Goal: Contribute content: Add original content to the website for others to see

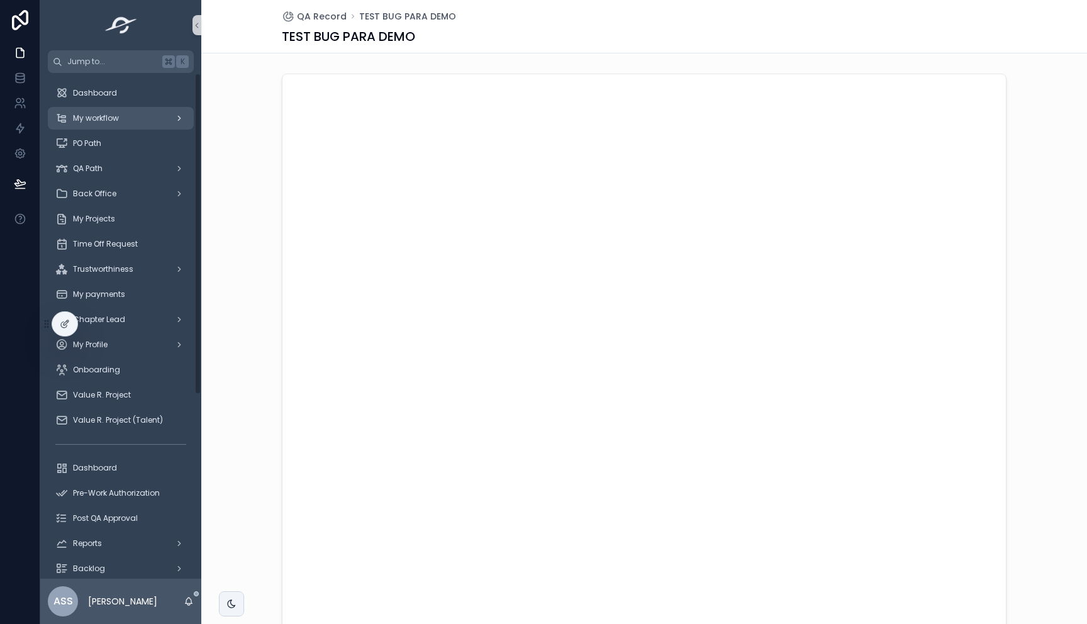
click at [106, 116] on span "My workflow" at bounding box center [96, 118] width 46 height 10
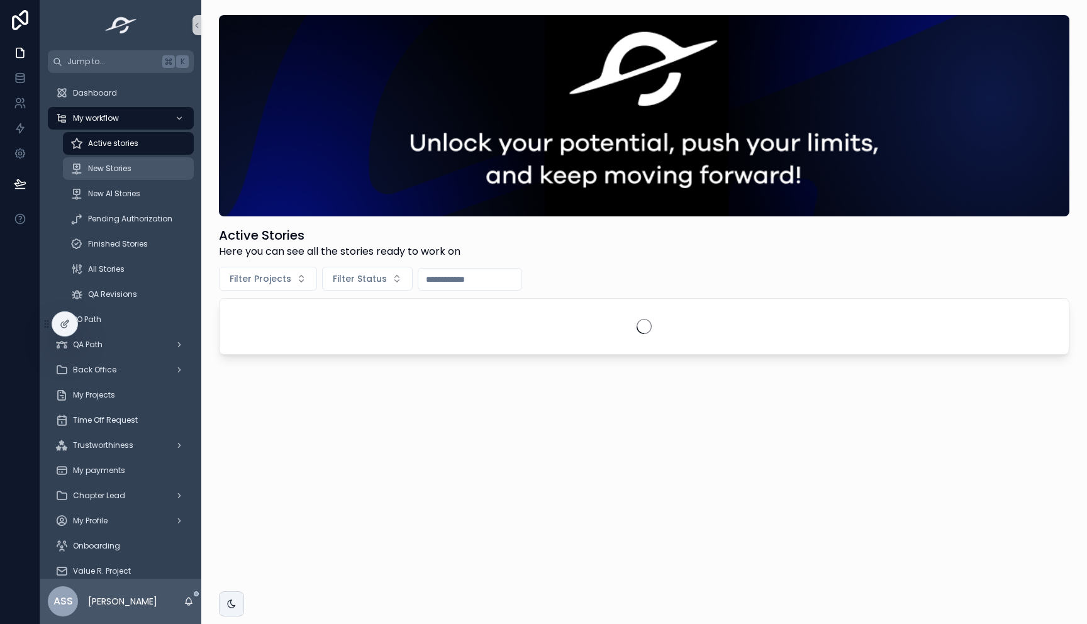
click at [116, 160] on div "New Stories" at bounding box center [128, 169] width 116 height 20
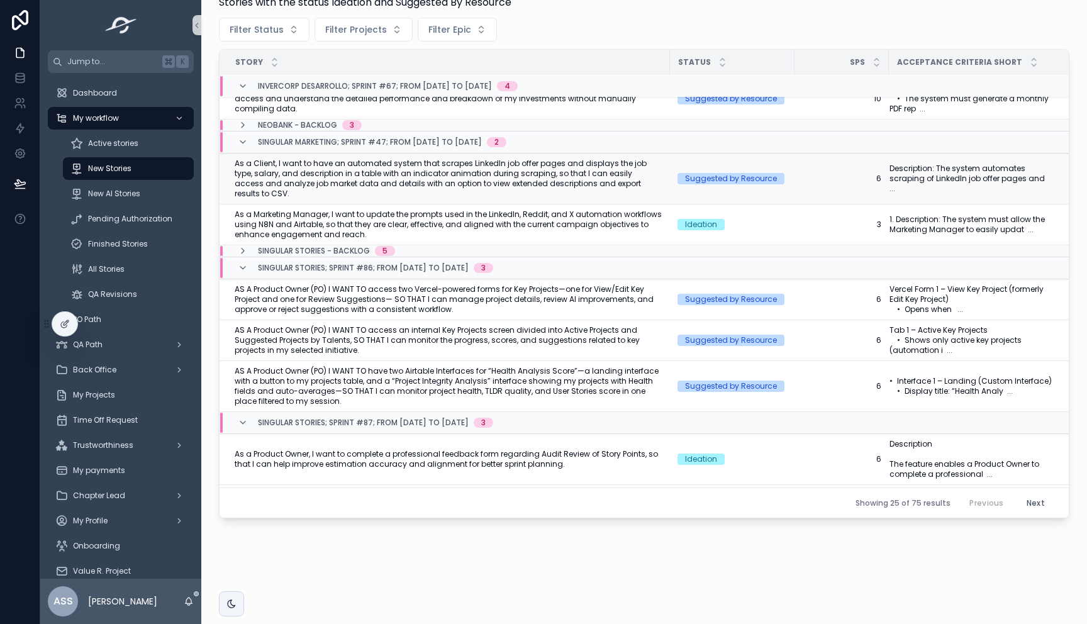
scroll to position [213, 0]
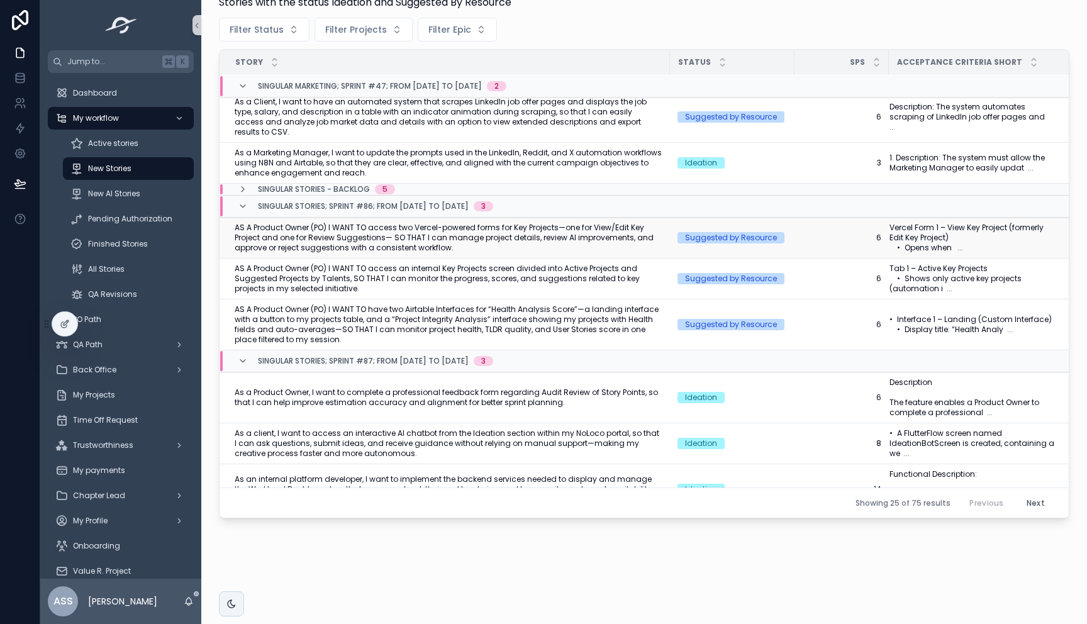
click at [467, 237] on span "AS A Product Owner (PO) I WANT TO access two Vercel-powered forms for Key Proje…" at bounding box center [449, 238] width 428 height 30
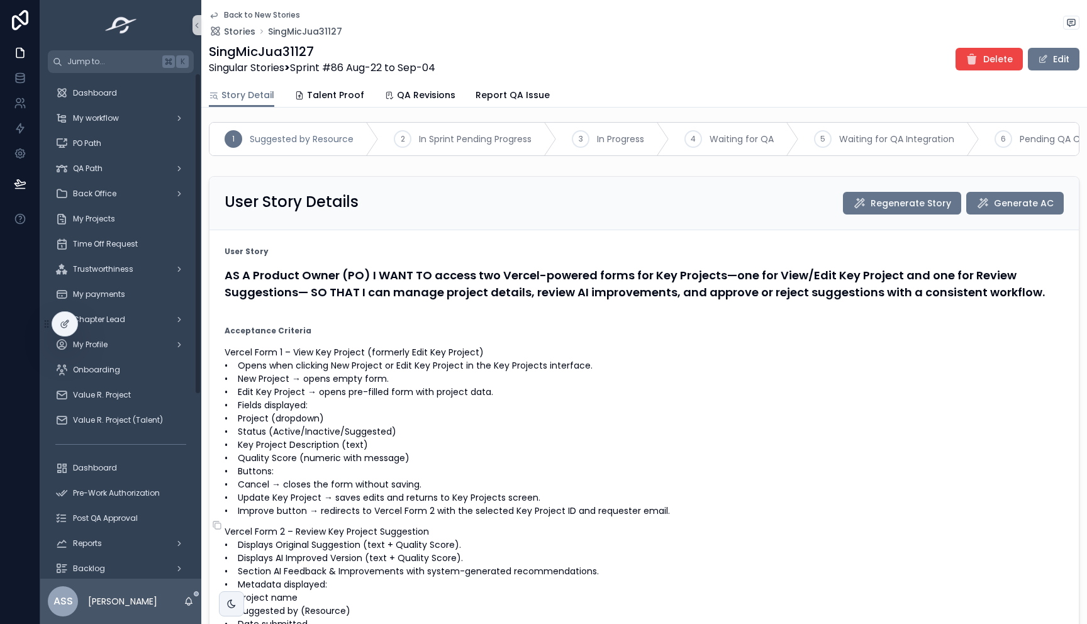
scroll to position [176, 0]
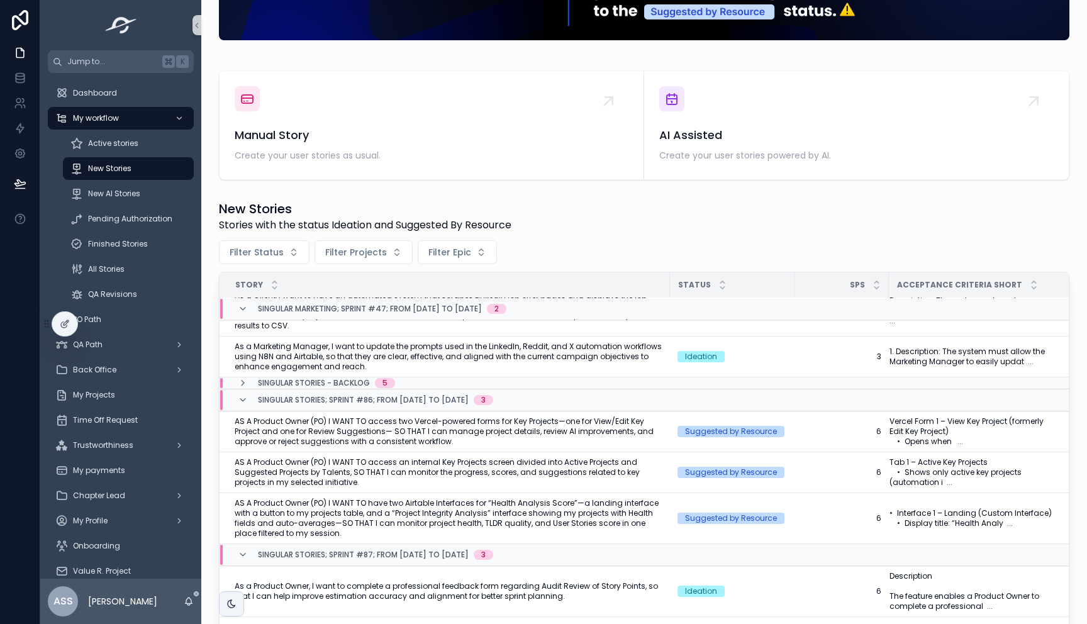
scroll to position [252, 0]
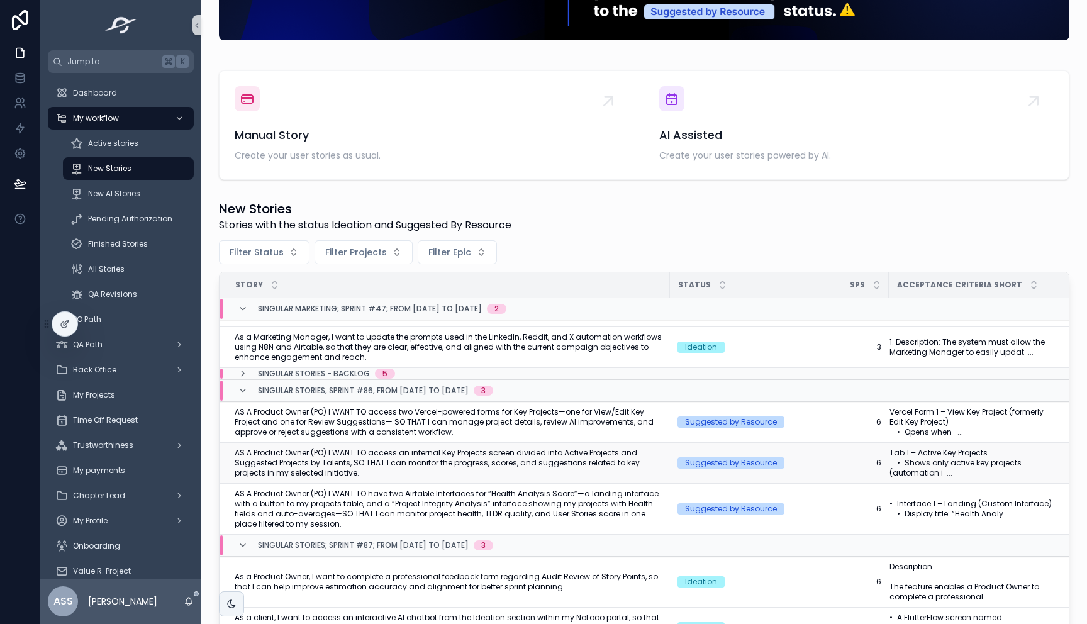
click at [416, 450] on span "AS A Product Owner (PO) I WANT TO access an internal Key Projects screen divide…" at bounding box center [449, 463] width 428 height 30
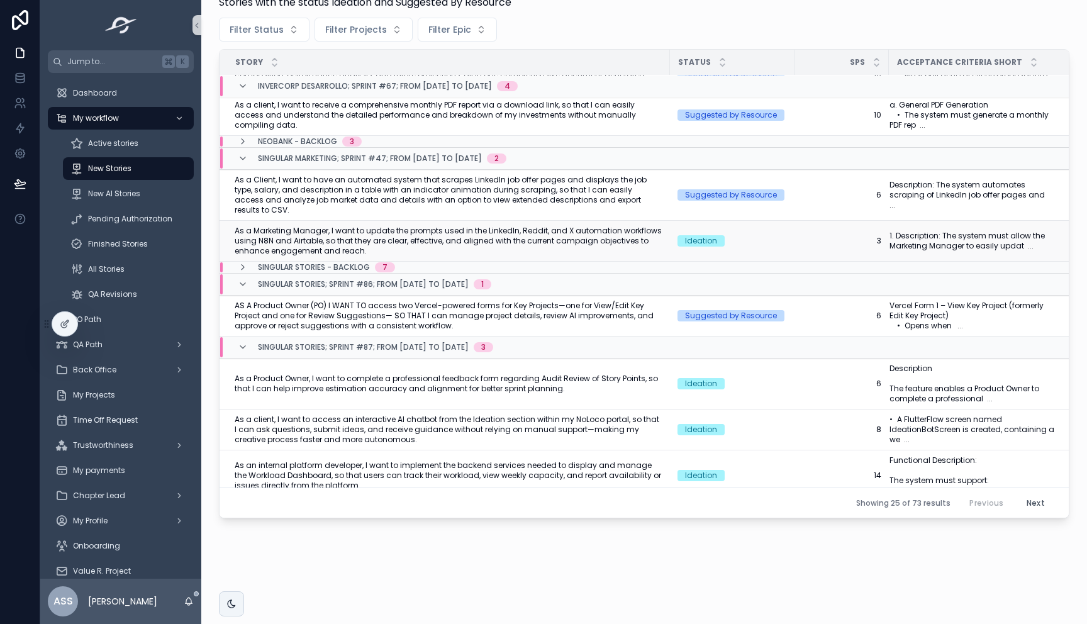
scroll to position [160, 0]
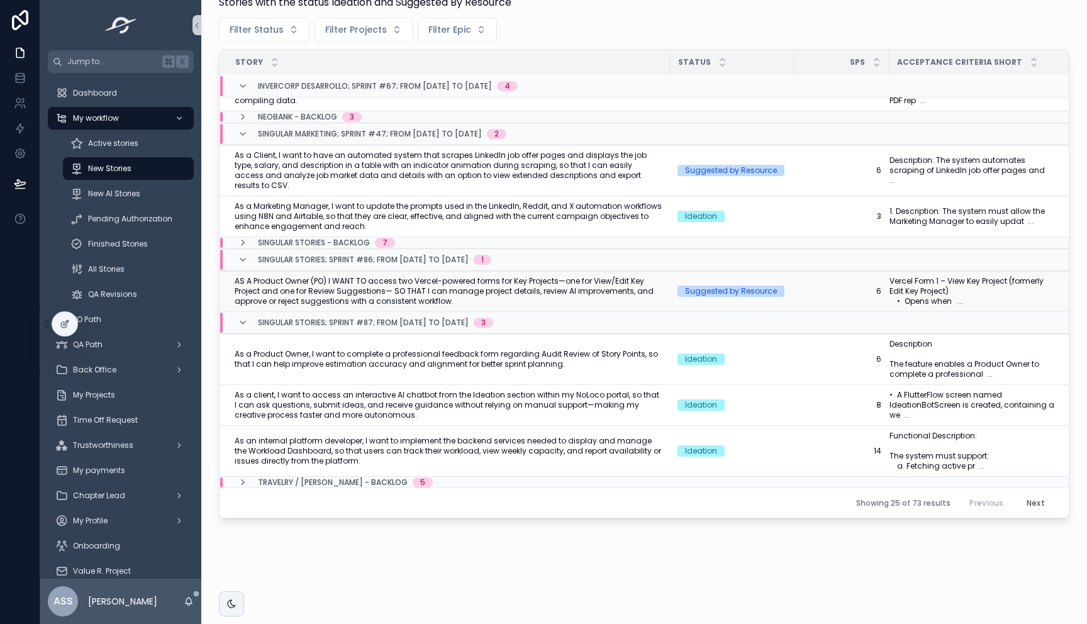
click at [510, 277] on span "AS A Product Owner (PO) I WANT TO access two Vercel-powered forms for Key Proje…" at bounding box center [449, 291] width 428 height 30
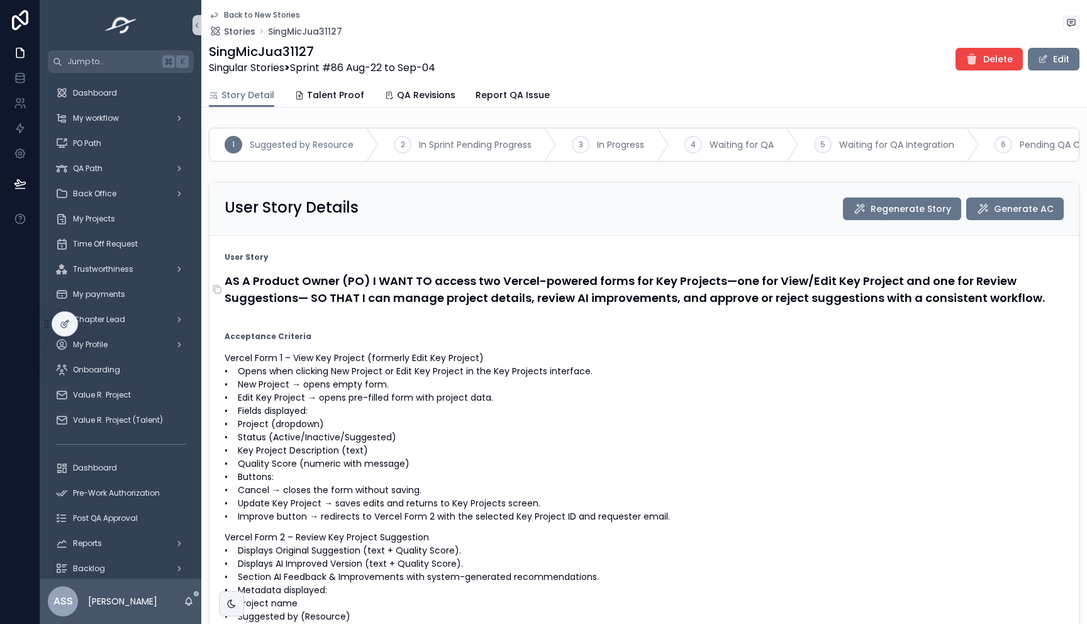
click at [509, 292] on h4 "AS A Product Owner (PO) I WANT TO access two Vercel-powered forms for Key Proje…" at bounding box center [644, 289] width 839 height 34
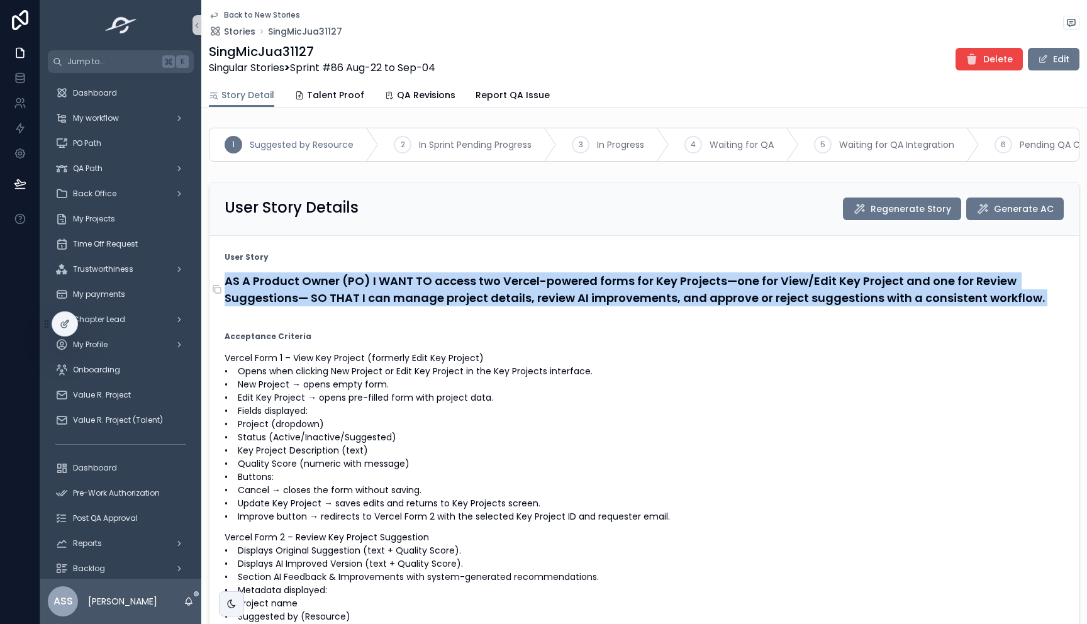
click at [509, 292] on h4 "AS A Product Owner (PO) I WANT TO access two Vercel-powered forms for Key Proje…" at bounding box center [644, 289] width 839 height 34
copy form "AS A Product Owner (PO) I WANT TO access two Vercel-powered forms for Key Proje…"
click at [96, 108] on div "My workflow" at bounding box center [120, 118] width 131 height 20
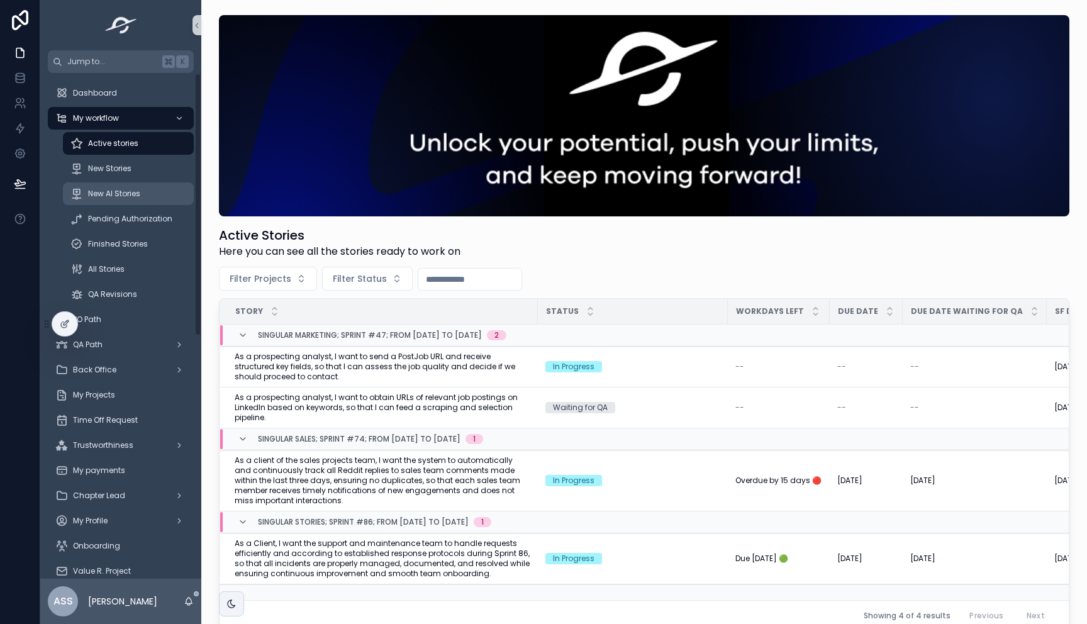
click at [151, 199] on div "New AI Stories" at bounding box center [128, 194] width 116 height 20
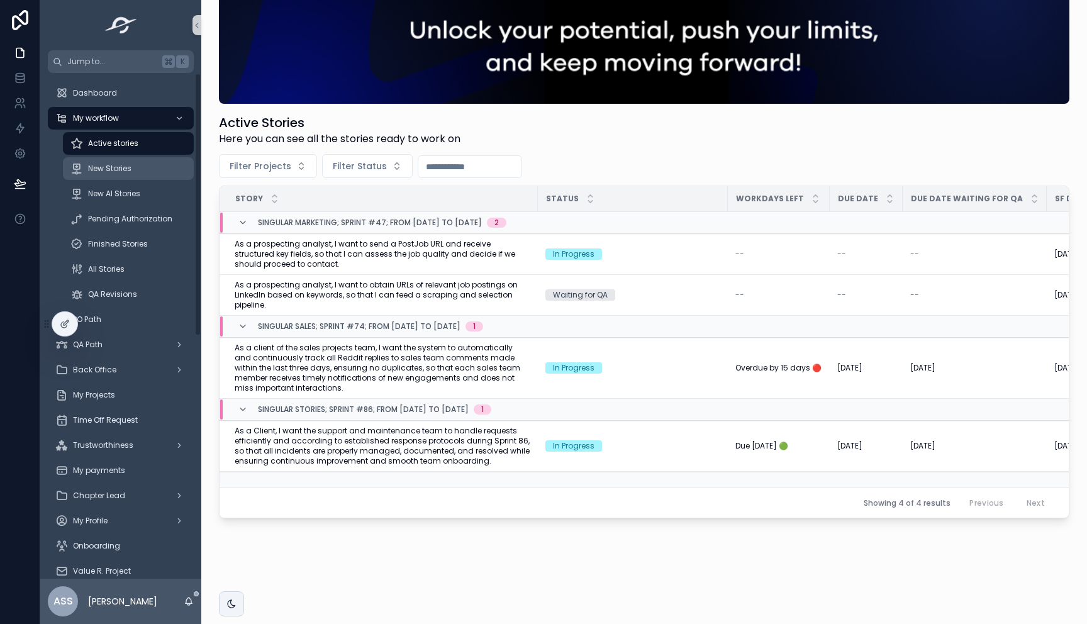
click at [128, 179] on link "New Stories" at bounding box center [128, 168] width 131 height 23
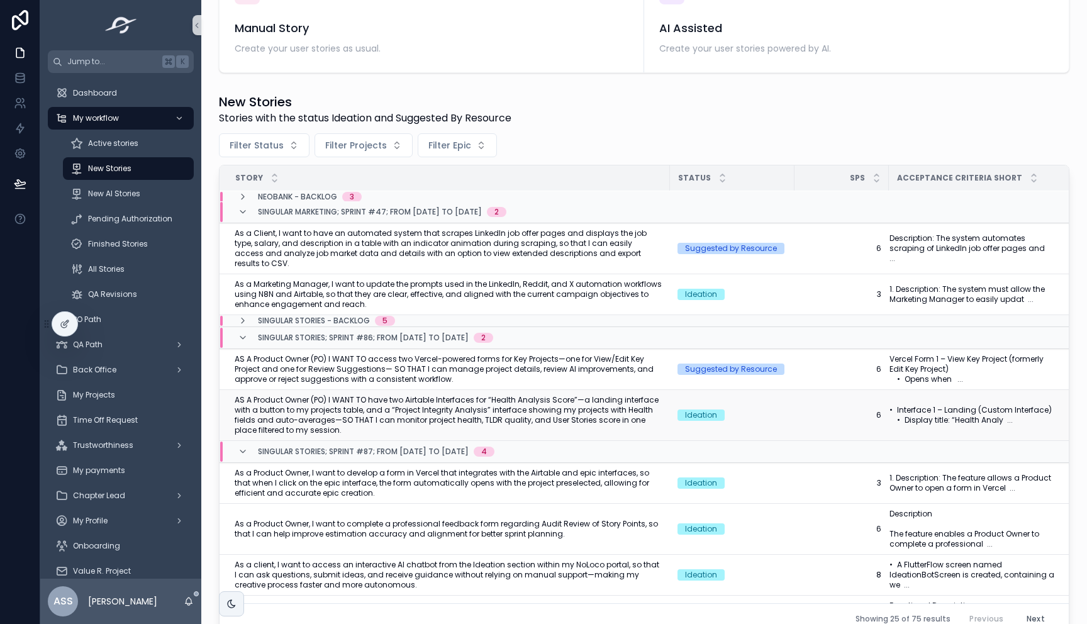
scroll to position [215, 0]
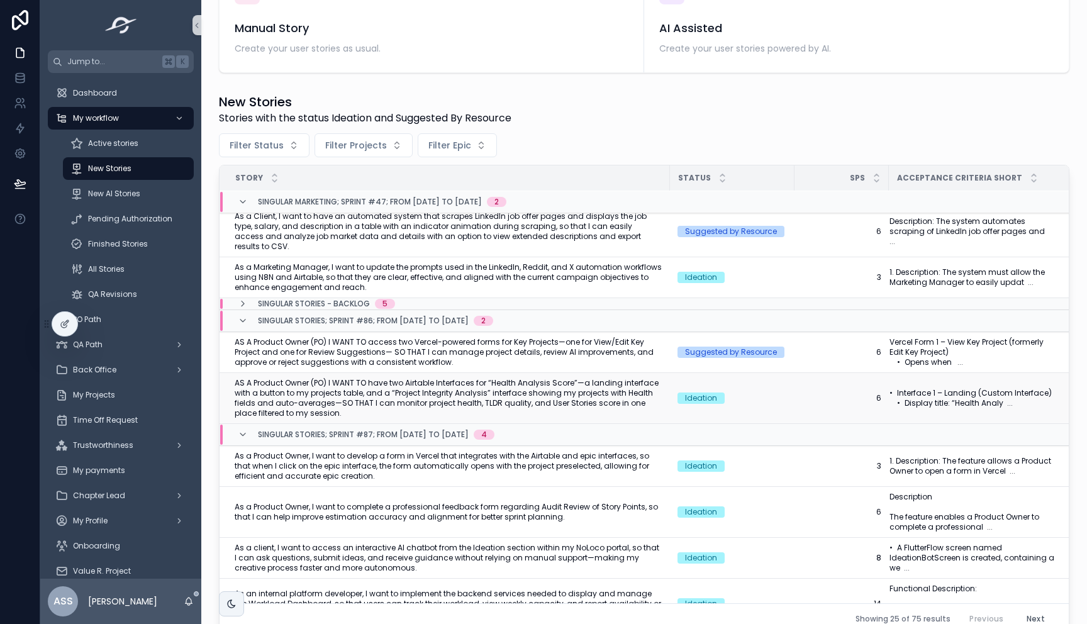
click at [554, 386] on span "AS A Product Owner (PO) I WANT TO have two Airtable Interfaces for “Health Anal…" at bounding box center [449, 398] width 428 height 40
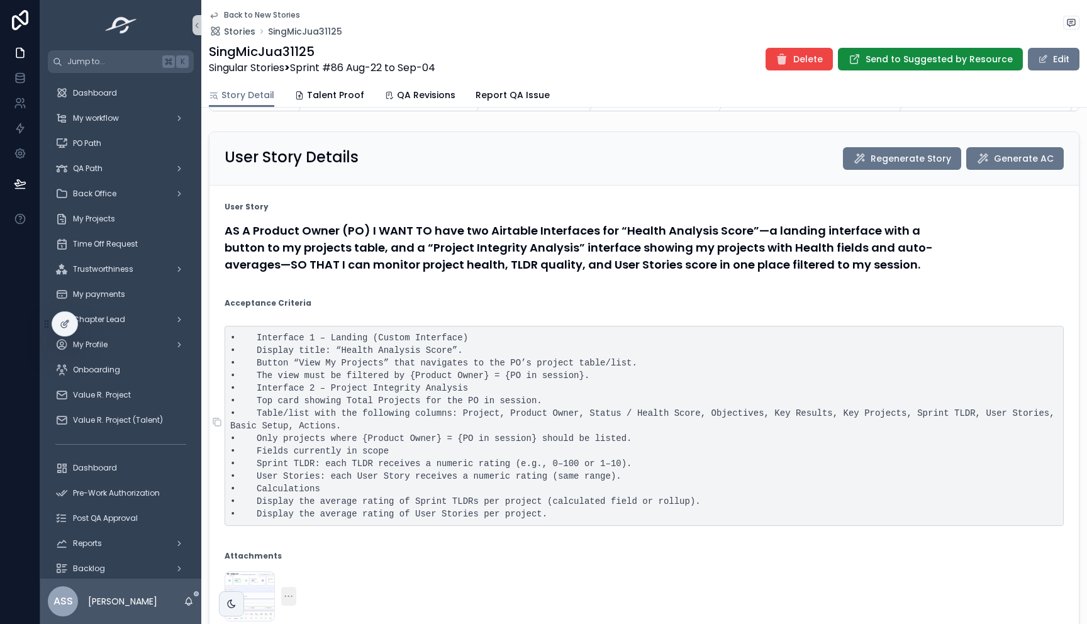
scroll to position [84, 0]
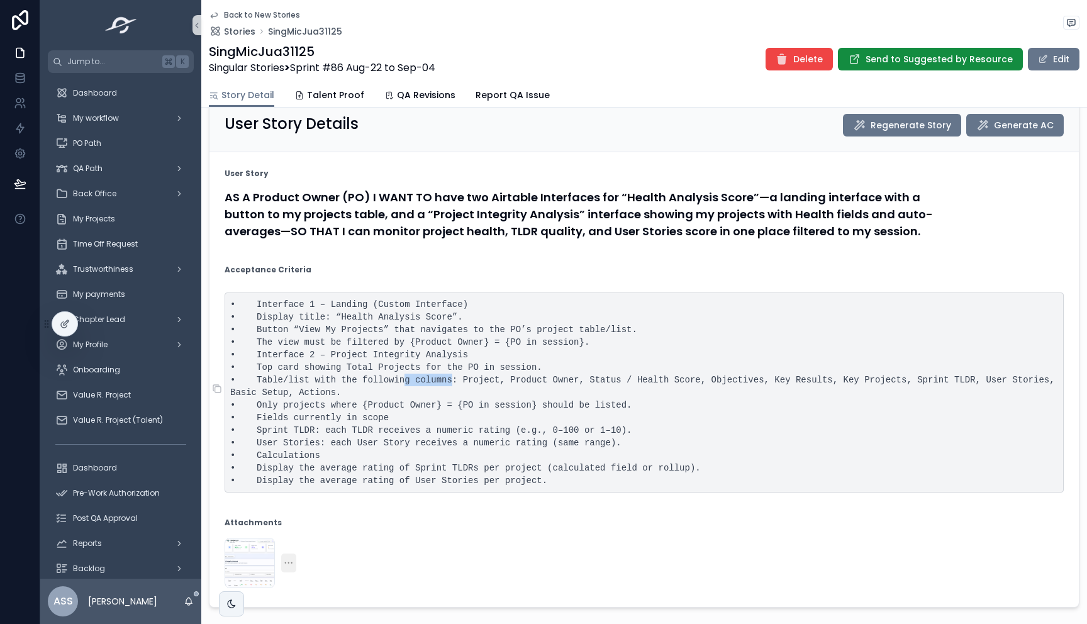
drag, startPoint x: 453, startPoint y: 386, endPoint x: 403, endPoint y: 394, distance: 50.4
click at [403, 394] on pre "• Interface 1 – Landing (Custom Interface) • Display title: “Health Analysis Sc…" at bounding box center [644, 393] width 839 height 200
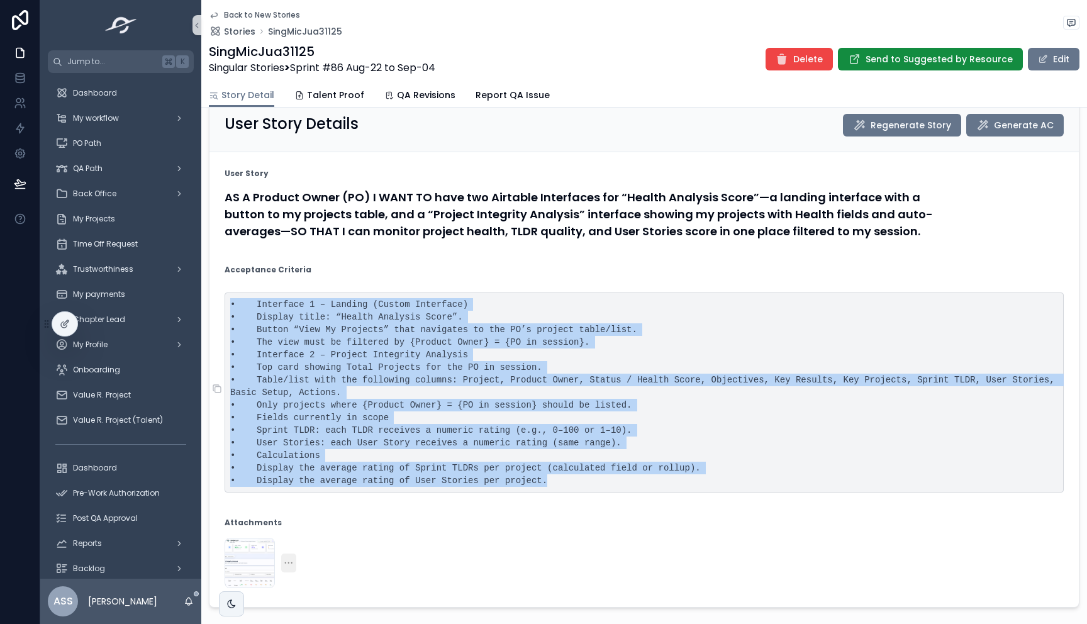
drag, startPoint x: 564, startPoint y: 484, endPoint x: 231, endPoint y: 308, distance: 376.5
click at [231, 308] on pre "• Interface 1 – Landing (Custom Interface) • Display title: “Health Analysis Sc…" at bounding box center [644, 393] width 839 height 200
copy pre "• Interface 1 – Landing (Custom Interface) • Display title: “Health Analysis Sc…"
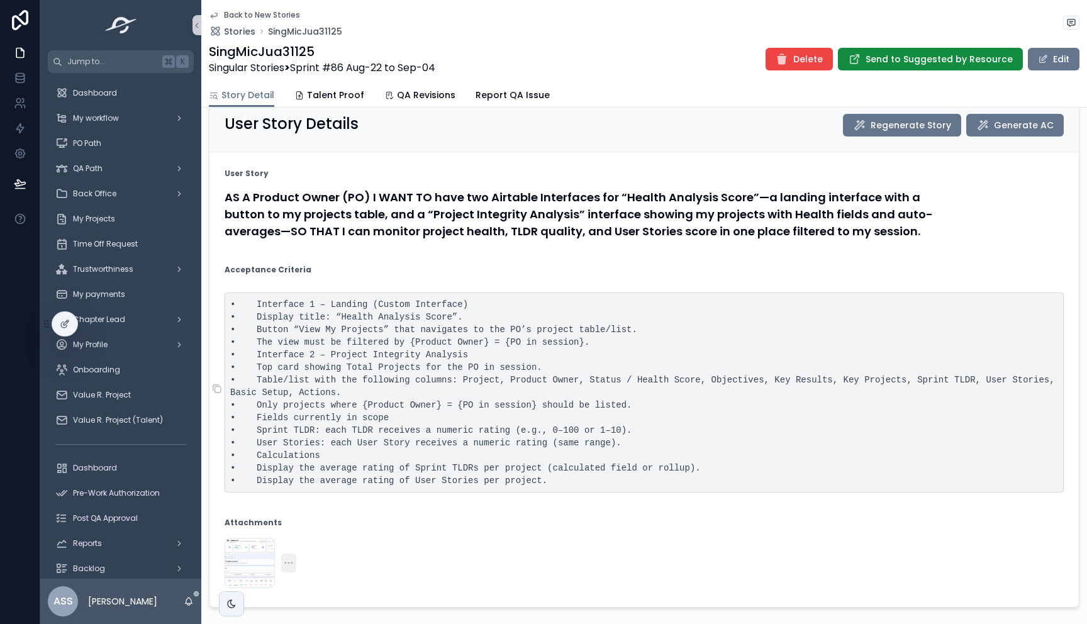
click at [379, 354] on pre "• Interface 1 – Landing (Custom Interface) • Display title: “Health Analysis Sc…" at bounding box center [644, 393] width 839 height 200
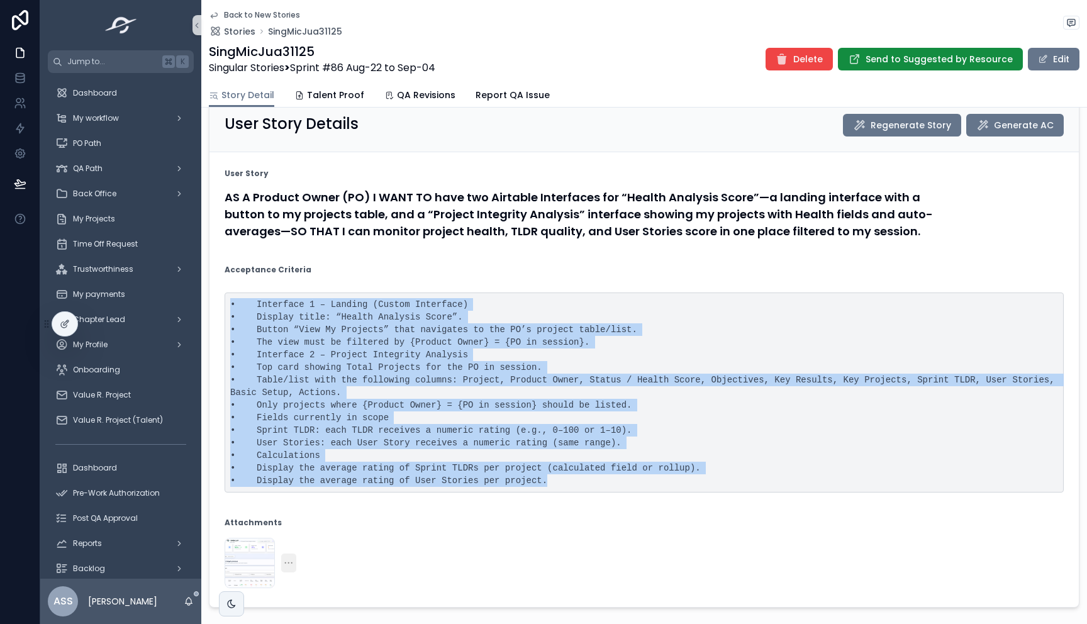
drag, startPoint x: 539, startPoint y: 485, endPoint x: 209, endPoint y: 306, distance: 375.8
click at [209, 306] on form "User Story AS A Product Owner (PO) I WANT TO have two Airtable Interfaces for “…" at bounding box center [643, 379] width 869 height 455
copy pre "• Interface 1 – Landing (Custom Interface) • Display title: “Health Analysis Sc…"
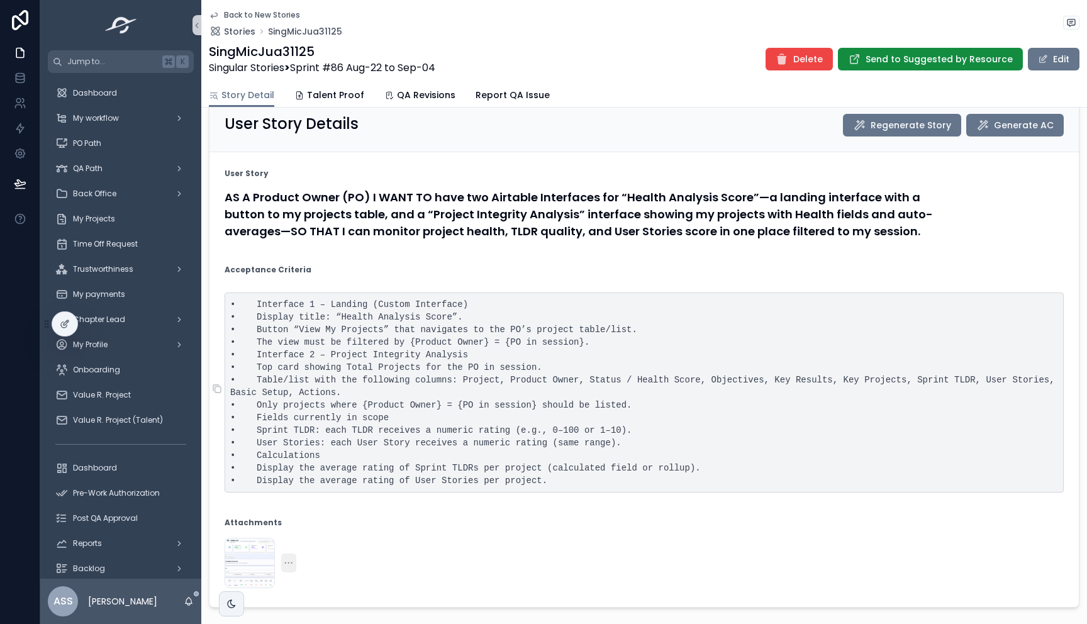
click at [493, 405] on pre "• Interface 1 – Landing (Custom Interface) • Display title: “Health Analysis Sc…" at bounding box center [644, 393] width 839 height 200
click at [1046, 53] on button "Edit" at bounding box center [1054, 59] width 52 height 23
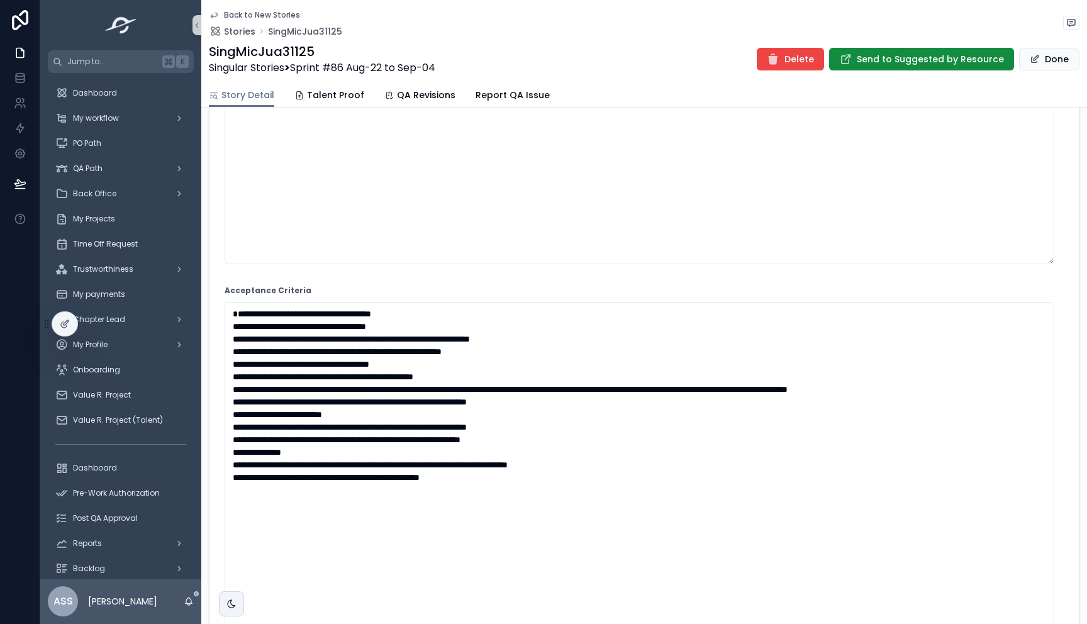
scroll to position [267, 0]
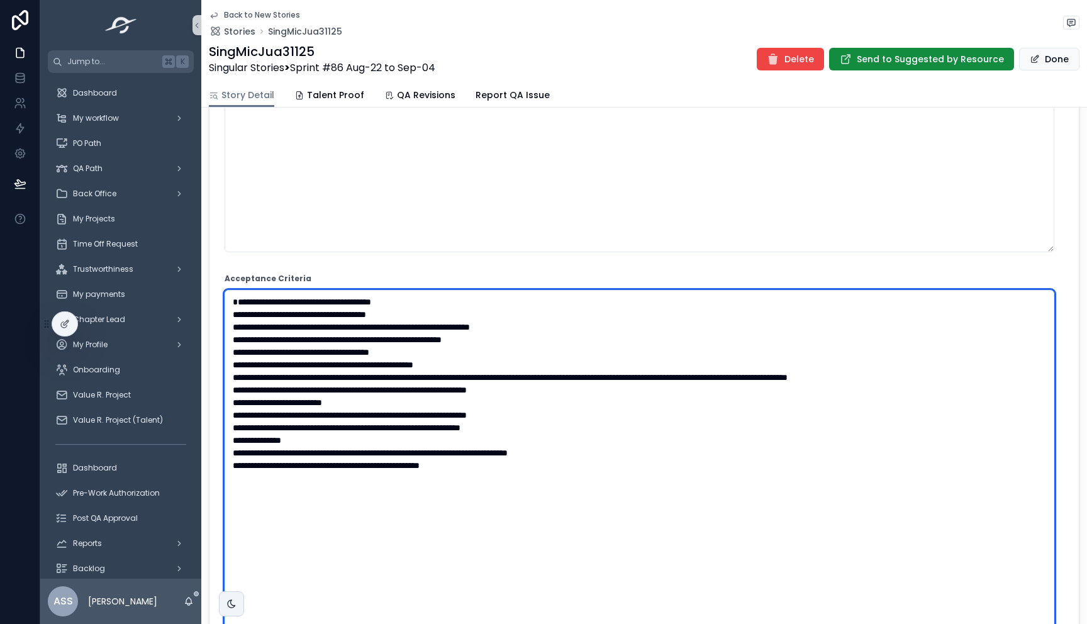
drag, startPoint x: 497, startPoint y: 481, endPoint x: 235, endPoint y: 358, distance: 289.9
click at [235, 358] on textarea "**********" at bounding box center [640, 484] width 830 height 389
paste textarea "**********"
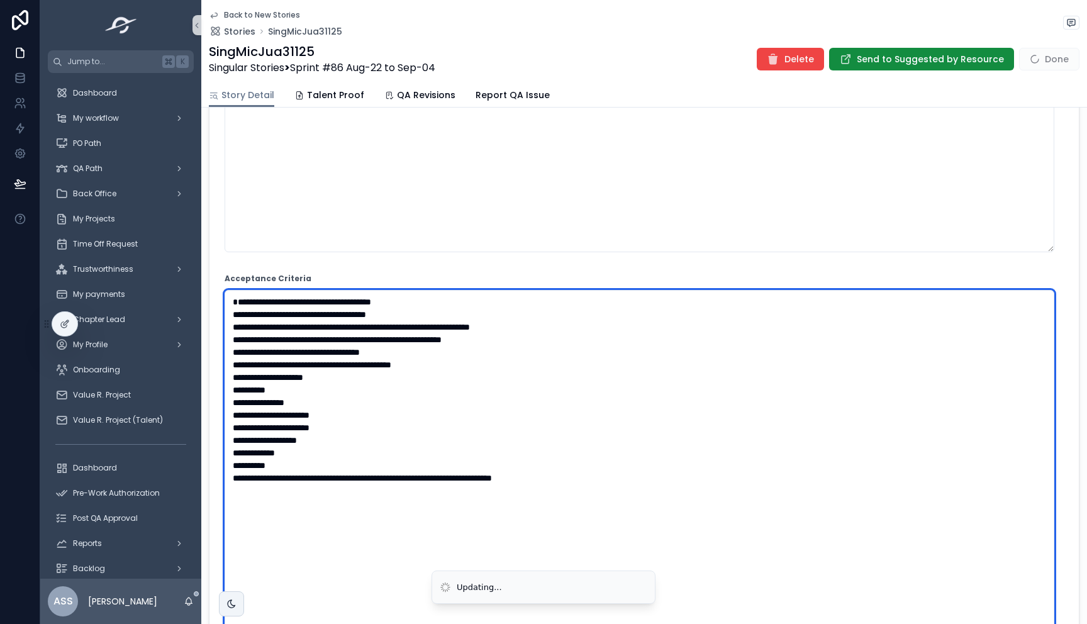
click at [531, 350] on textarea "**********" at bounding box center [640, 484] width 830 height 389
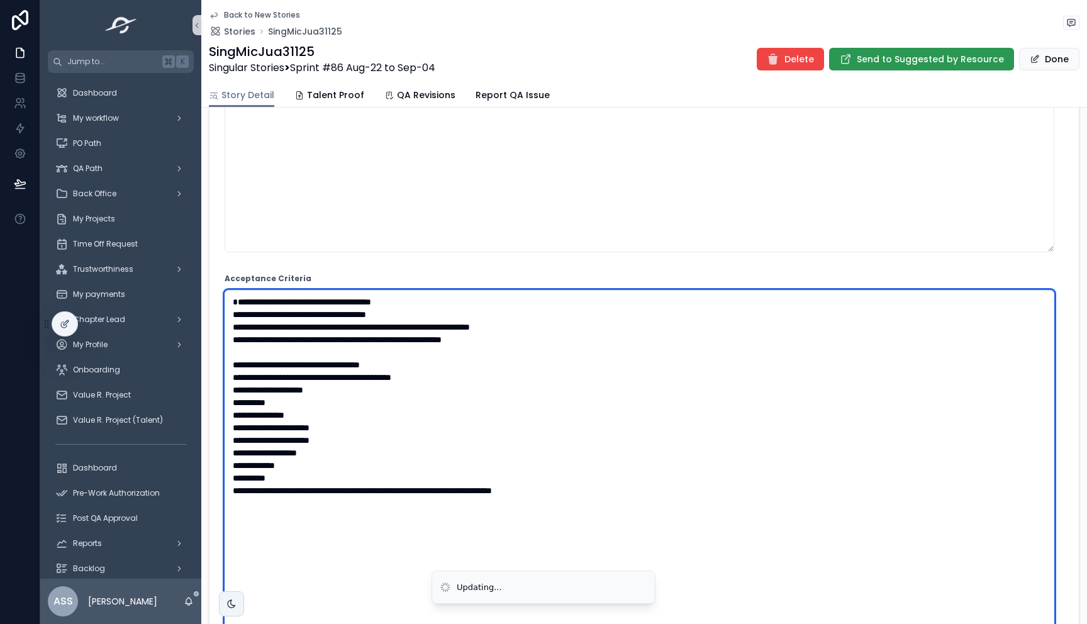
type textarea "**********"
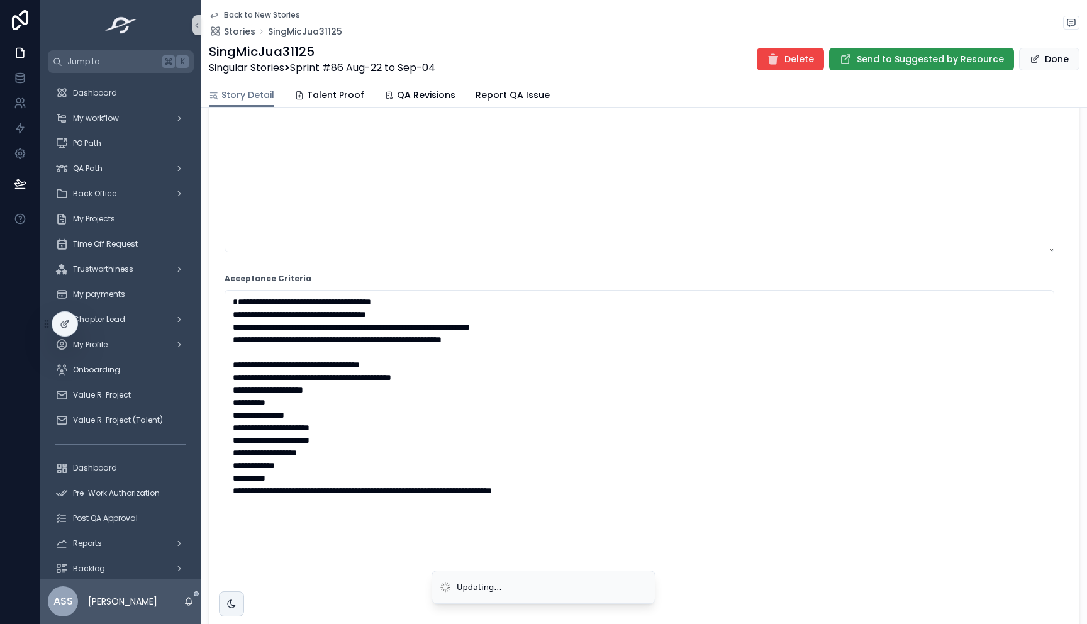
click at [905, 59] on span "Send to Suggested by Resource" at bounding box center [930, 59] width 147 height 13
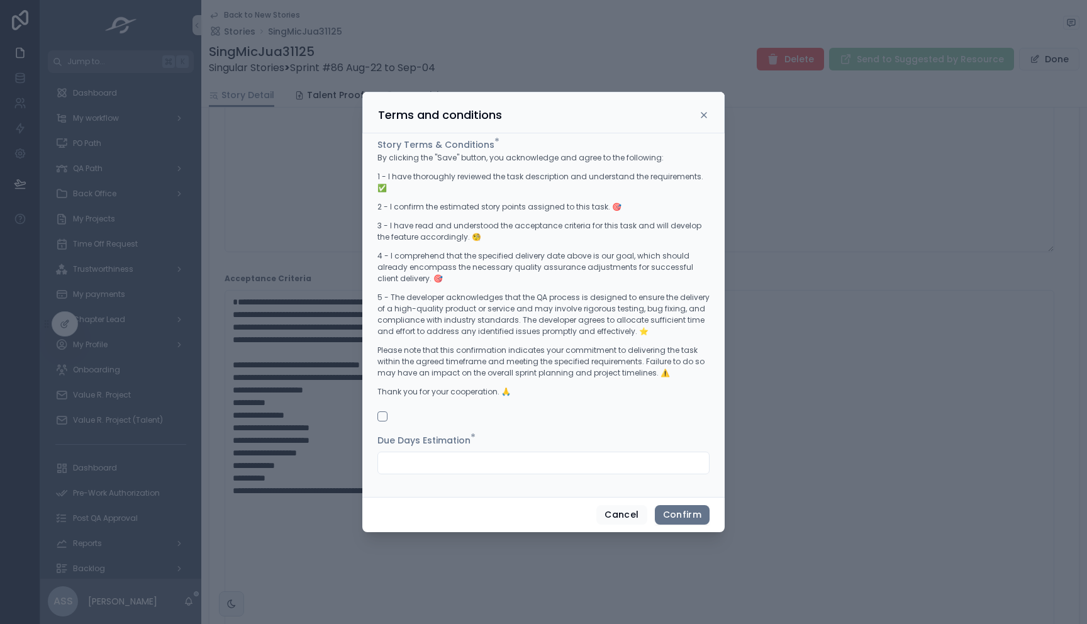
click at [525, 458] on input "text" at bounding box center [543, 463] width 331 height 18
type input "*"
click at [384, 411] on button "button" at bounding box center [382, 416] width 10 height 10
drag, startPoint x: 681, startPoint y: 508, endPoint x: 676, endPoint y: 503, distance: 7.2
click at [681, 507] on button "Confirm" at bounding box center [682, 515] width 55 height 20
